Goal: Task Accomplishment & Management: Manage account settings

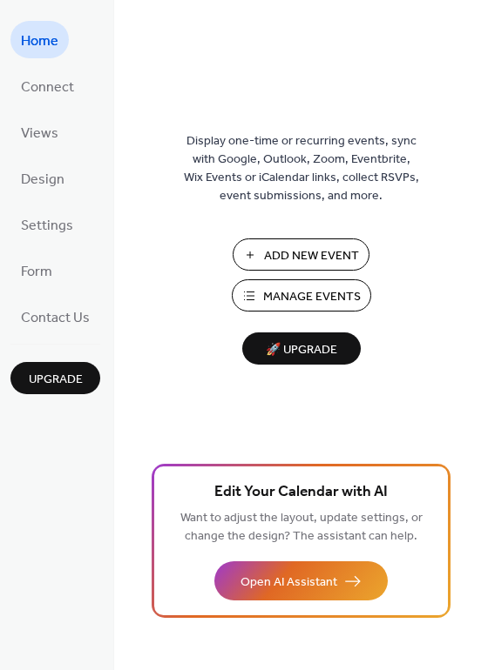
click at [292, 293] on span "Manage Events" at bounding box center [312, 297] width 98 height 18
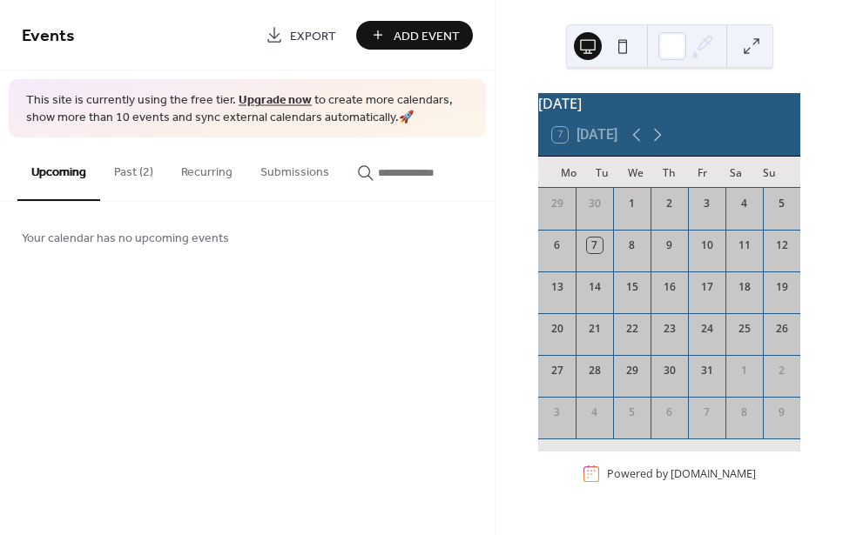
click at [135, 175] on button "Past (2)" at bounding box center [133, 169] width 67 height 62
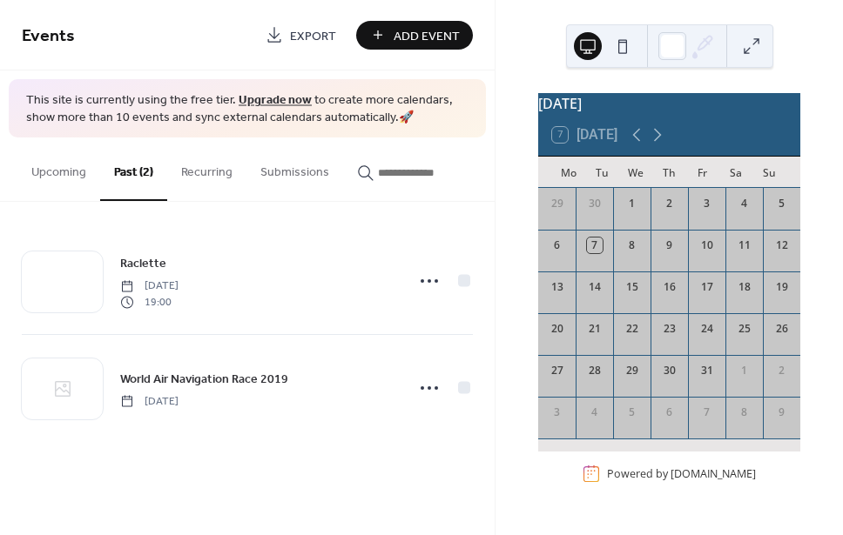
click at [192, 167] on button "Recurring" at bounding box center [206, 169] width 79 height 62
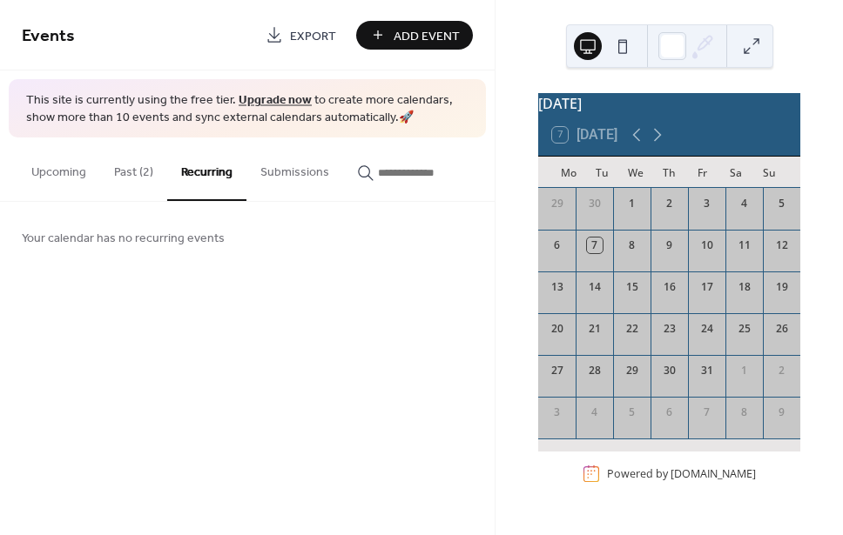
click at [49, 177] on button "Upcoming" at bounding box center [58, 169] width 83 height 62
click at [594, 56] on button at bounding box center [588, 46] width 28 height 28
click at [626, 46] on button at bounding box center [623, 46] width 28 height 28
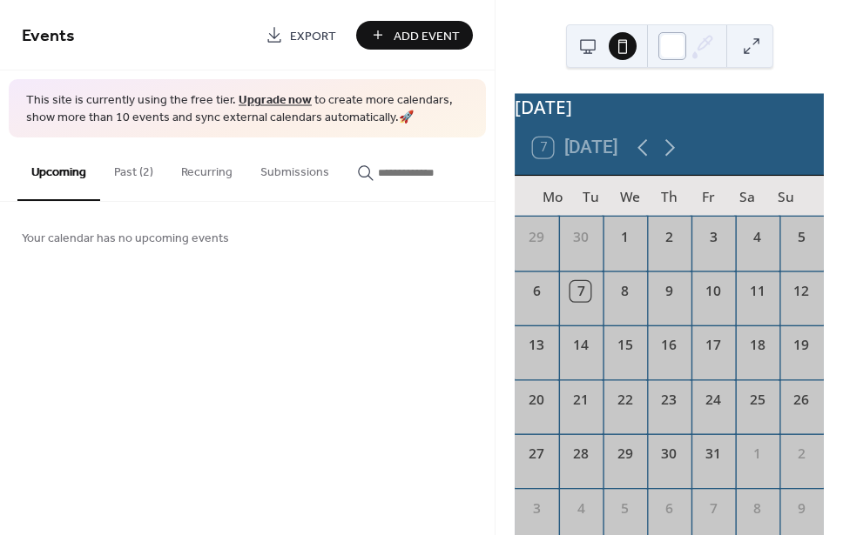
click at [685, 41] on div at bounding box center [672, 46] width 28 height 28
click at [770, 96] on div "October 2025" at bounding box center [669, 106] width 309 height 27
